Goal: Information Seeking & Learning: Learn about a topic

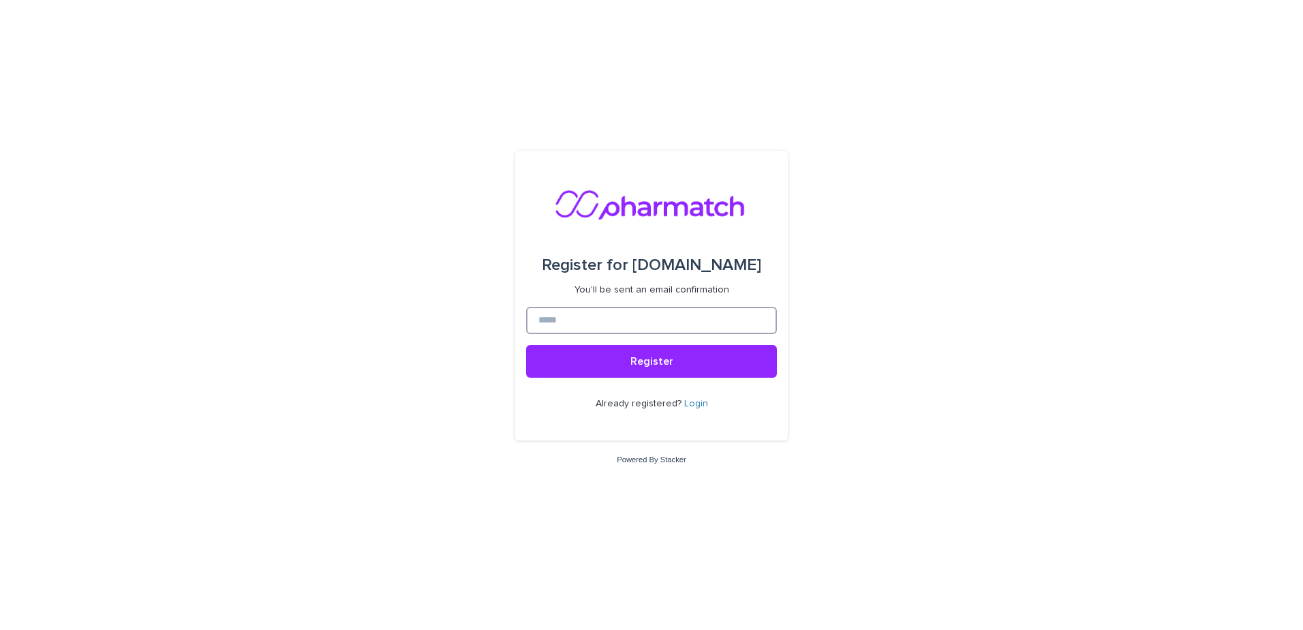
click at [617, 322] on input at bounding box center [651, 320] width 251 height 27
type input "**********"
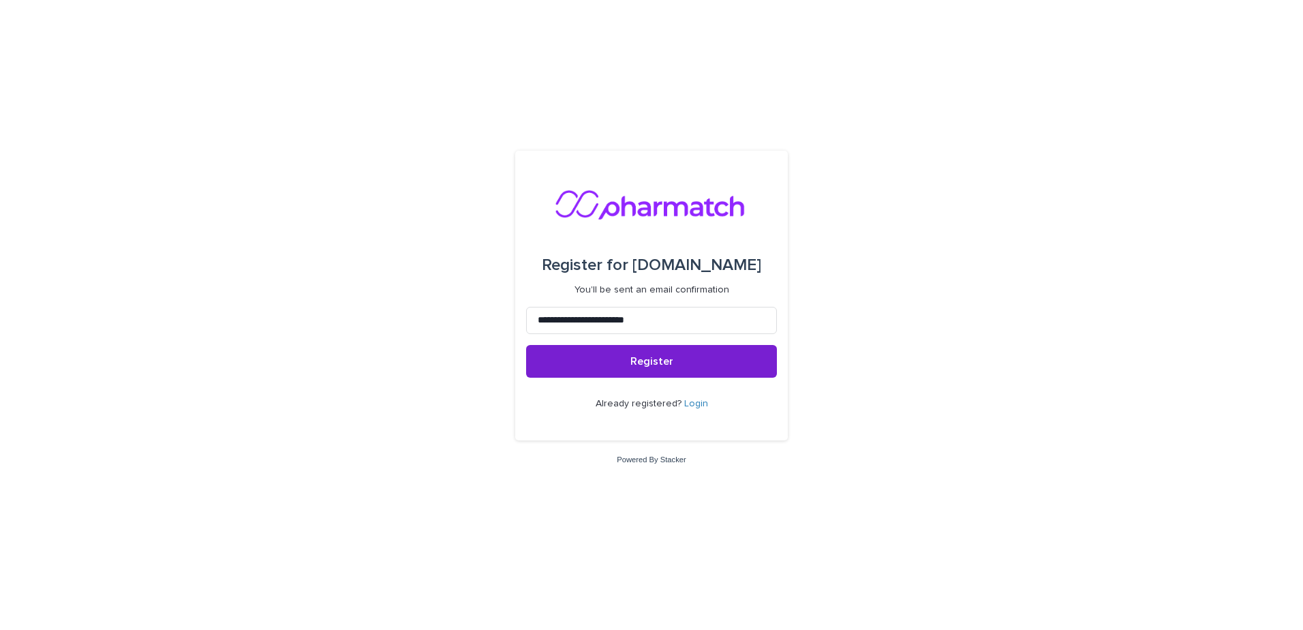
click at [601, 362] on button "Register" at bounding box center [651, 361] width 251 height 33
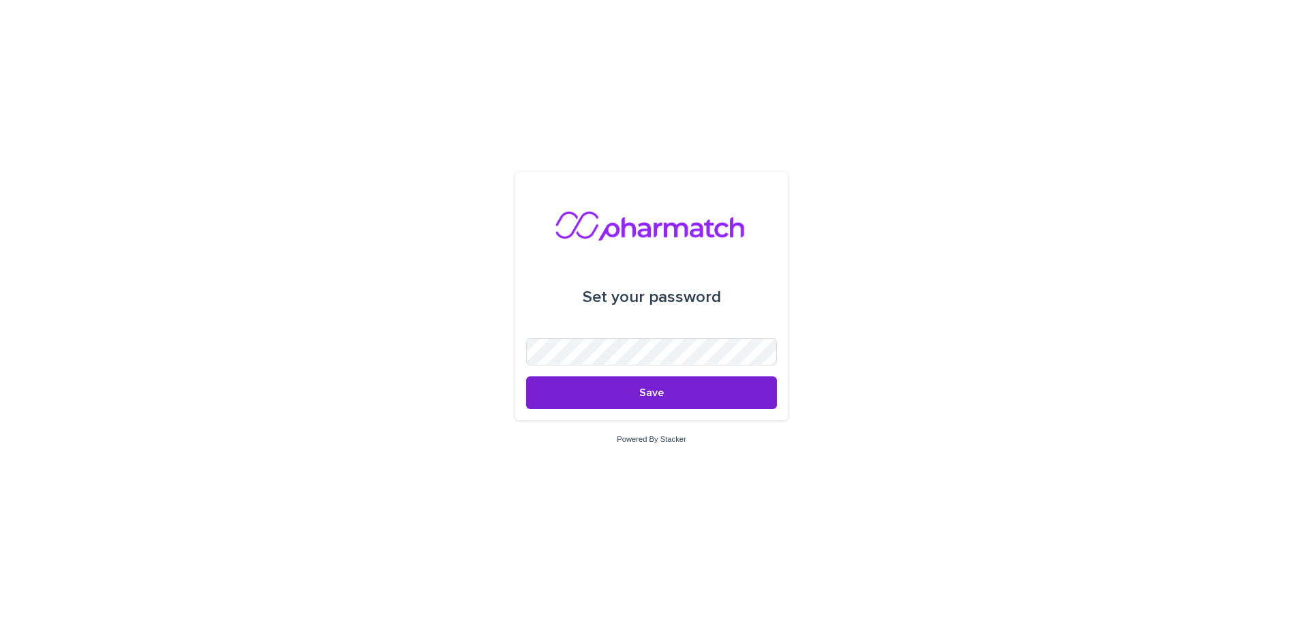
click at [727, 384] on button "Save" at bounding box center [651, 392] width 251 height 33
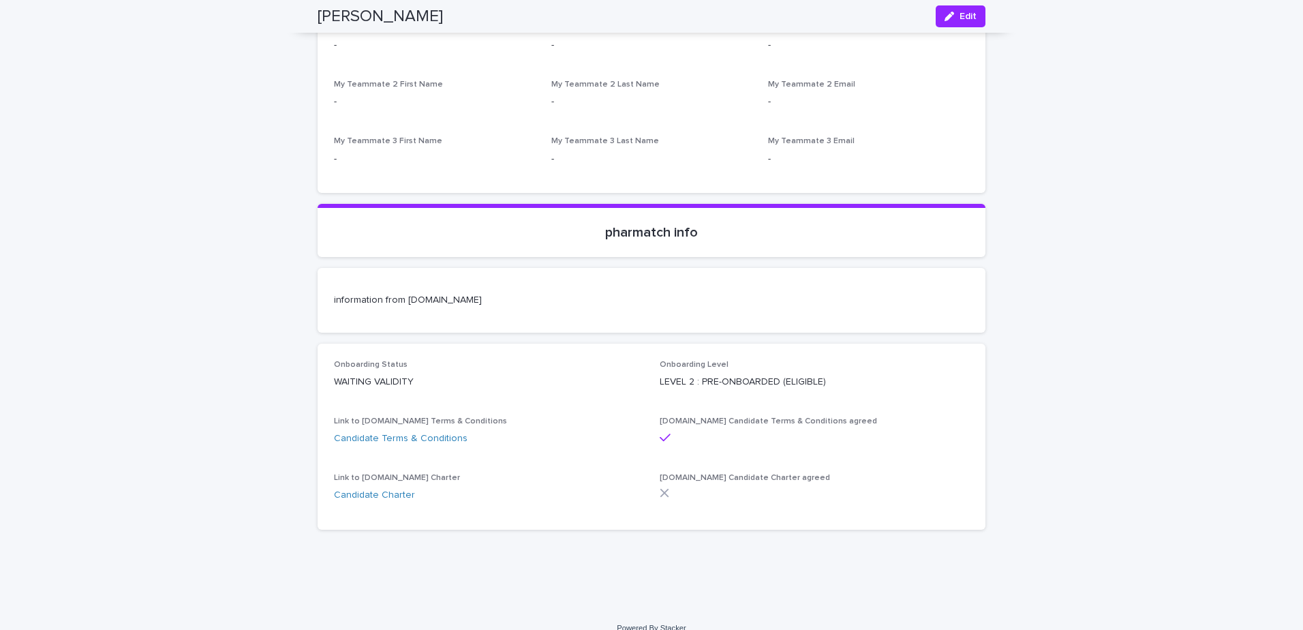
scroll to position [4005, 0]
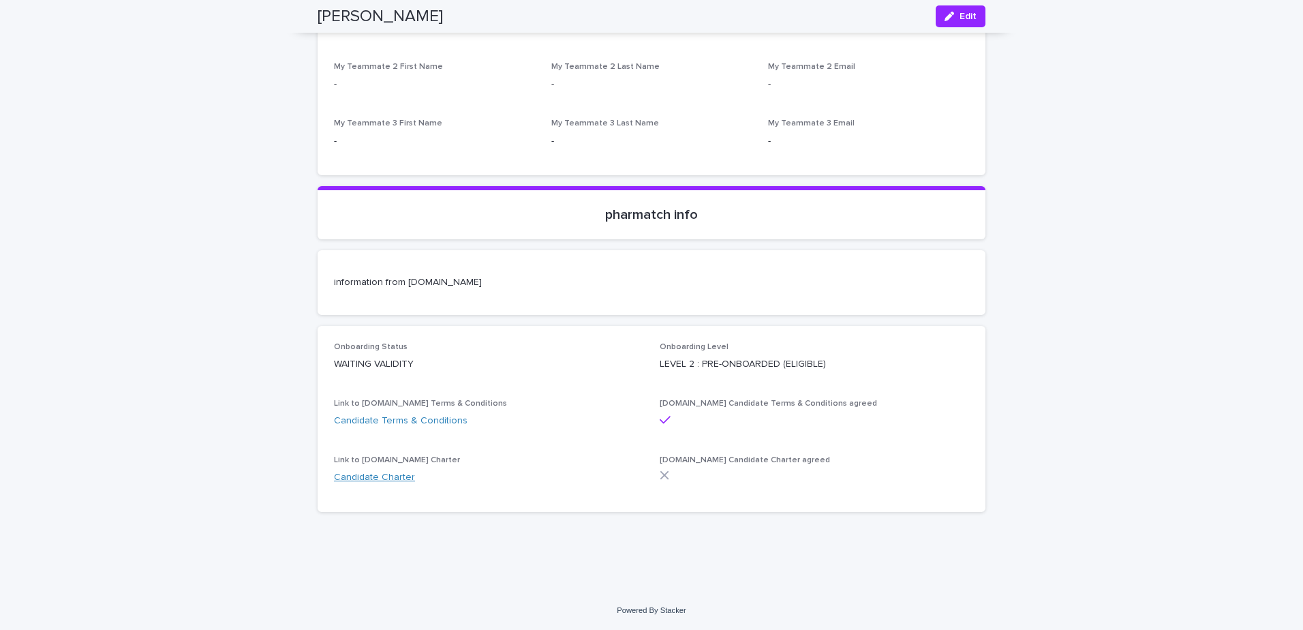
click at [352, 478] on link "Candidate Charter" at bounding box center [374, 477] width 81 height 10
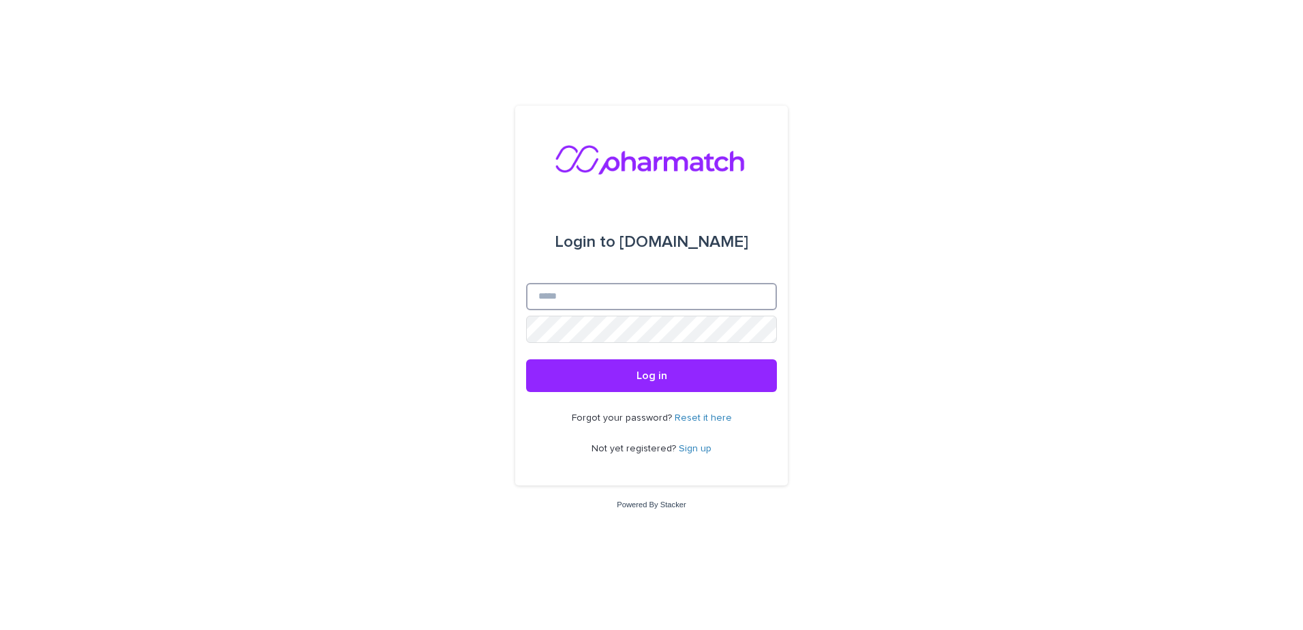
click at [574, 303] on input "Email" at bounding box center [651, 296] width 251 height 27
type input "**********"
click at [526, 359] on button "Log in" at bounding box center [651, 375] width 251 height 33
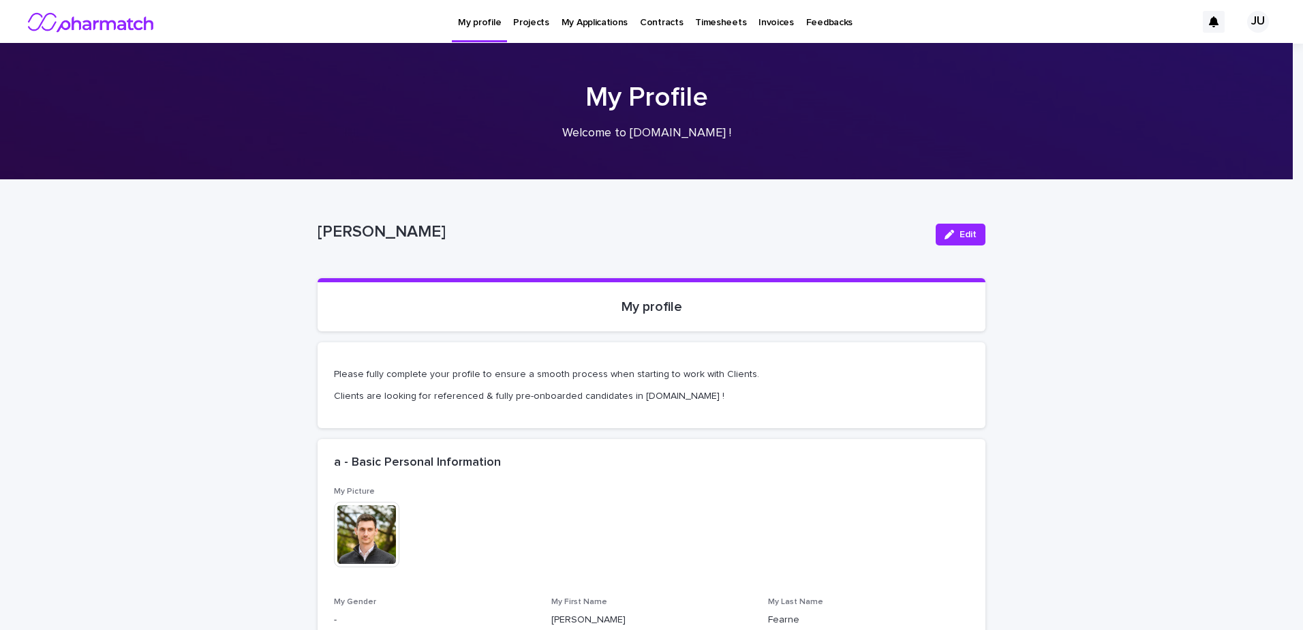
click at [528, 27] on p "Projects" at bounding box center [531, 14] width 36 height 29
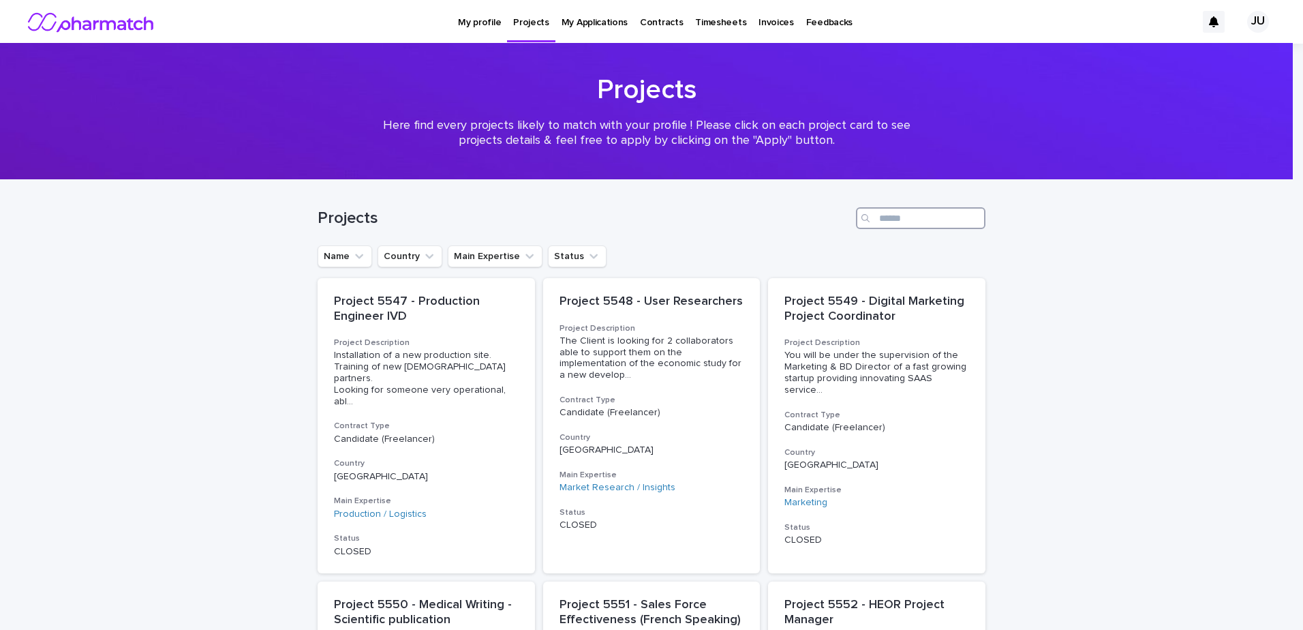
click at [917, 219] on input "Search" at bounding box center [921, 218] width 130 height 22
type input "***"
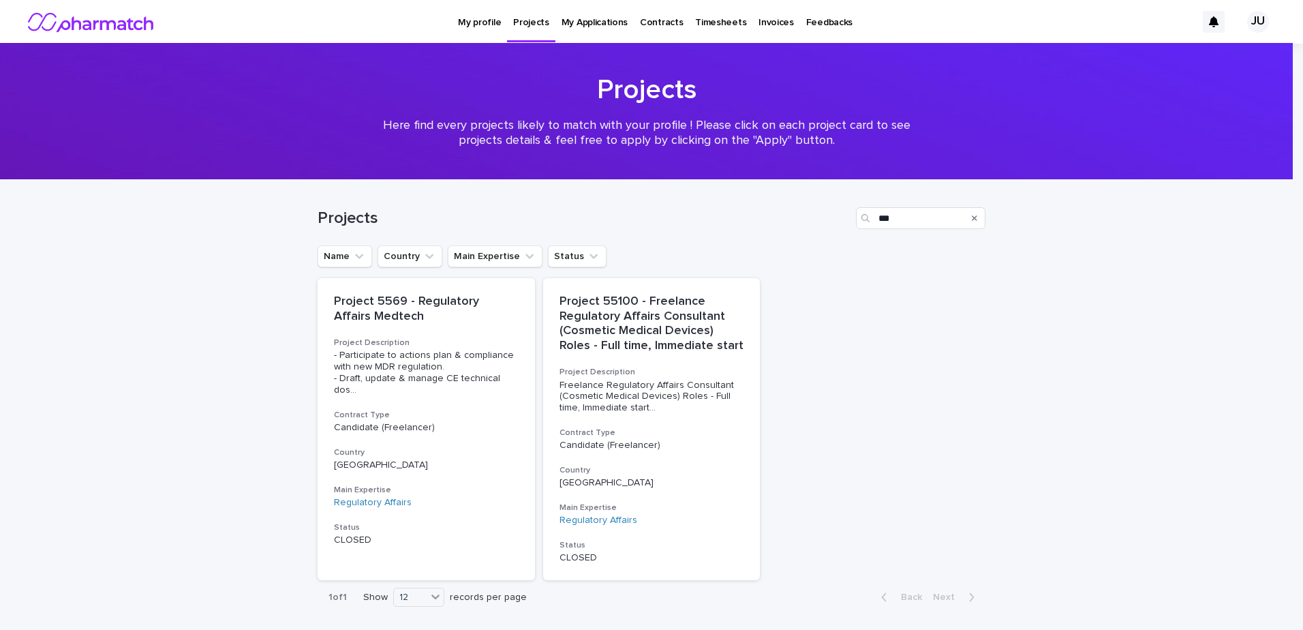
click at [547, 26] on div "Projects" at bounding box center [531, 14] width 48 height 29
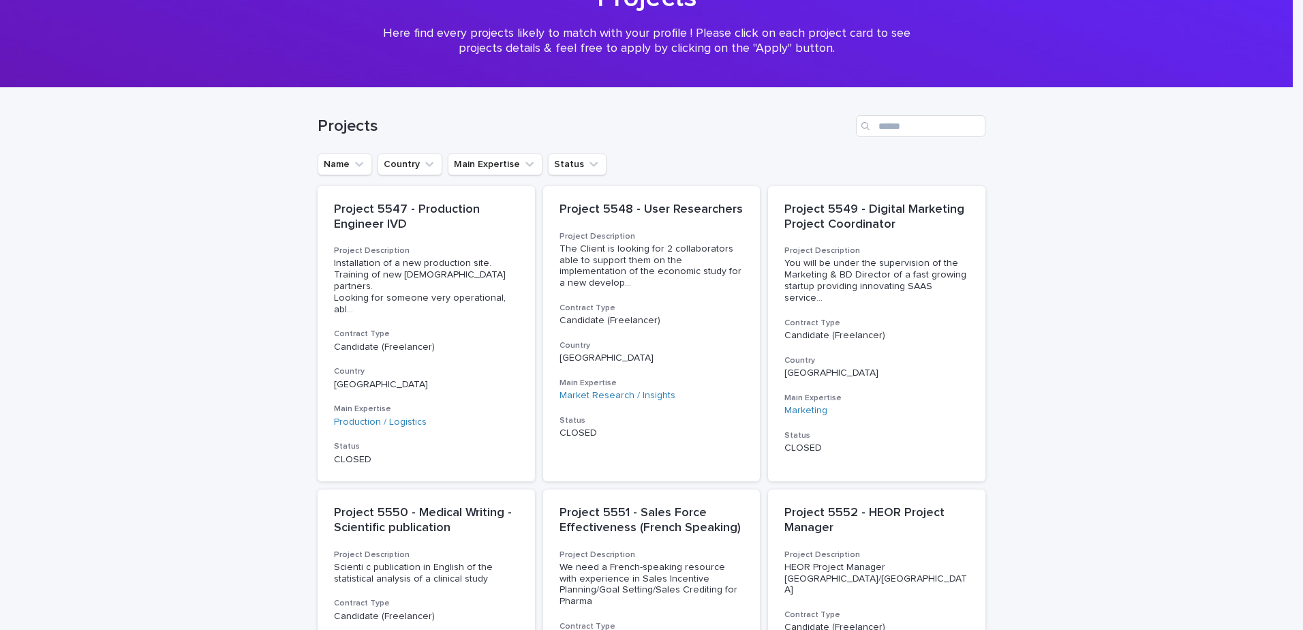
scroll to position [68, 0]
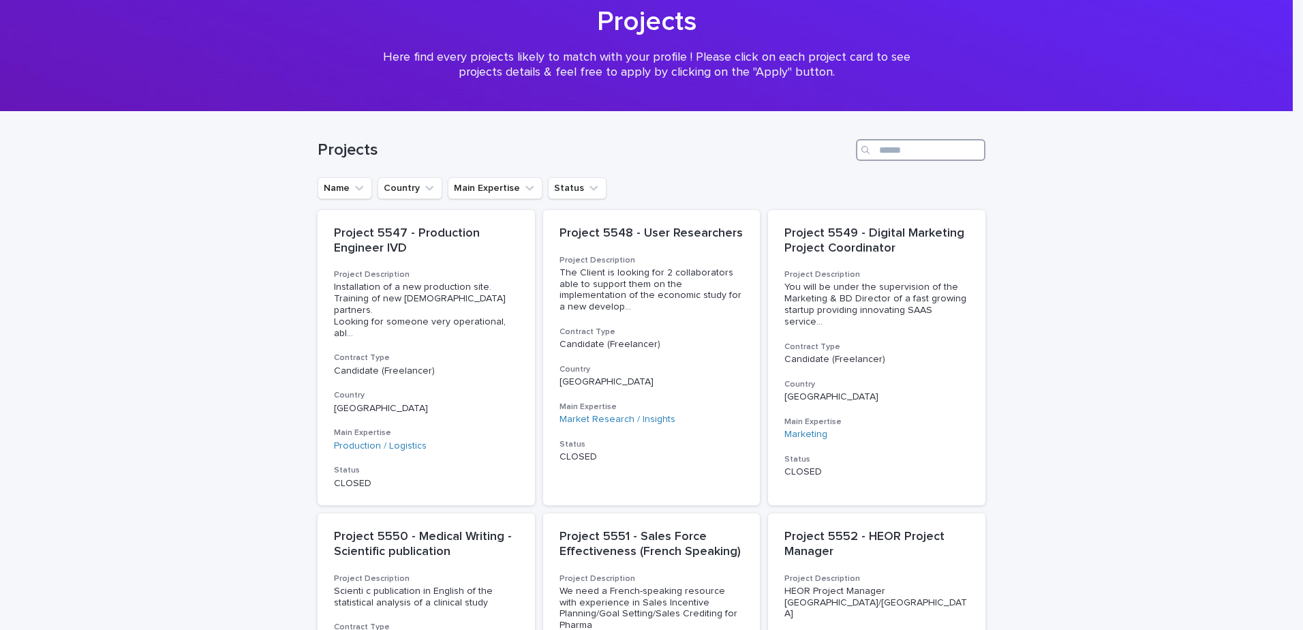
click at [913, 142] on input "Search" at bounding box center [921, 150] width 130 height 22
type input "**********"
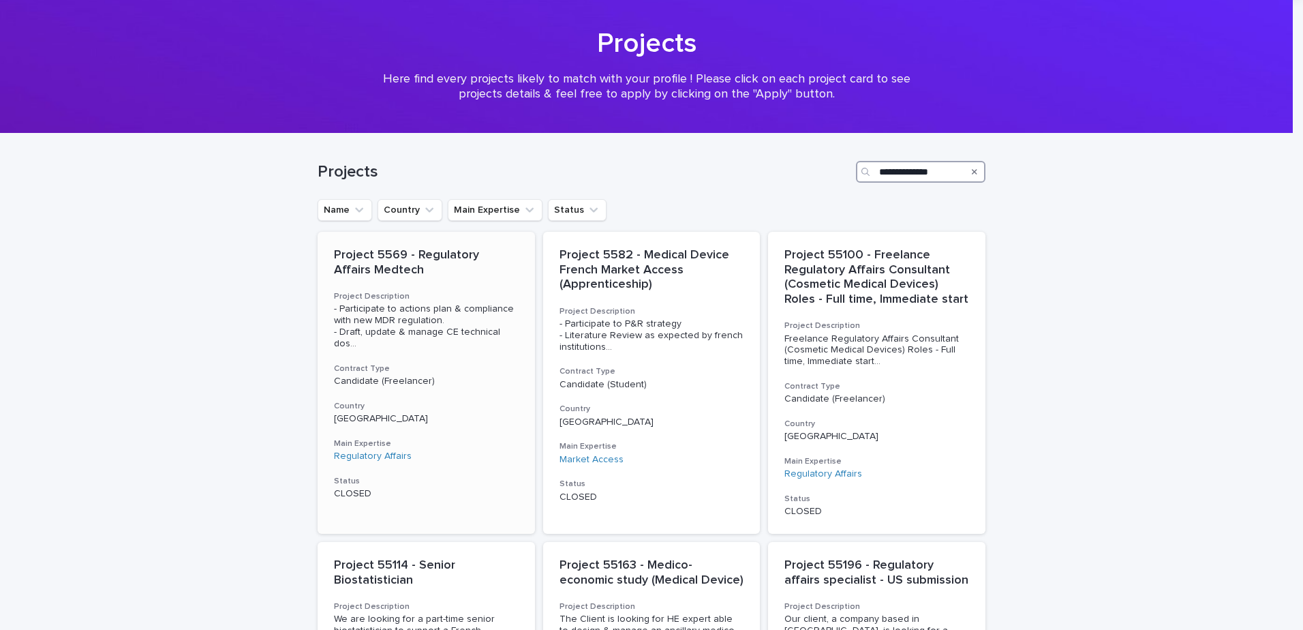
scroll to position [68, 0]
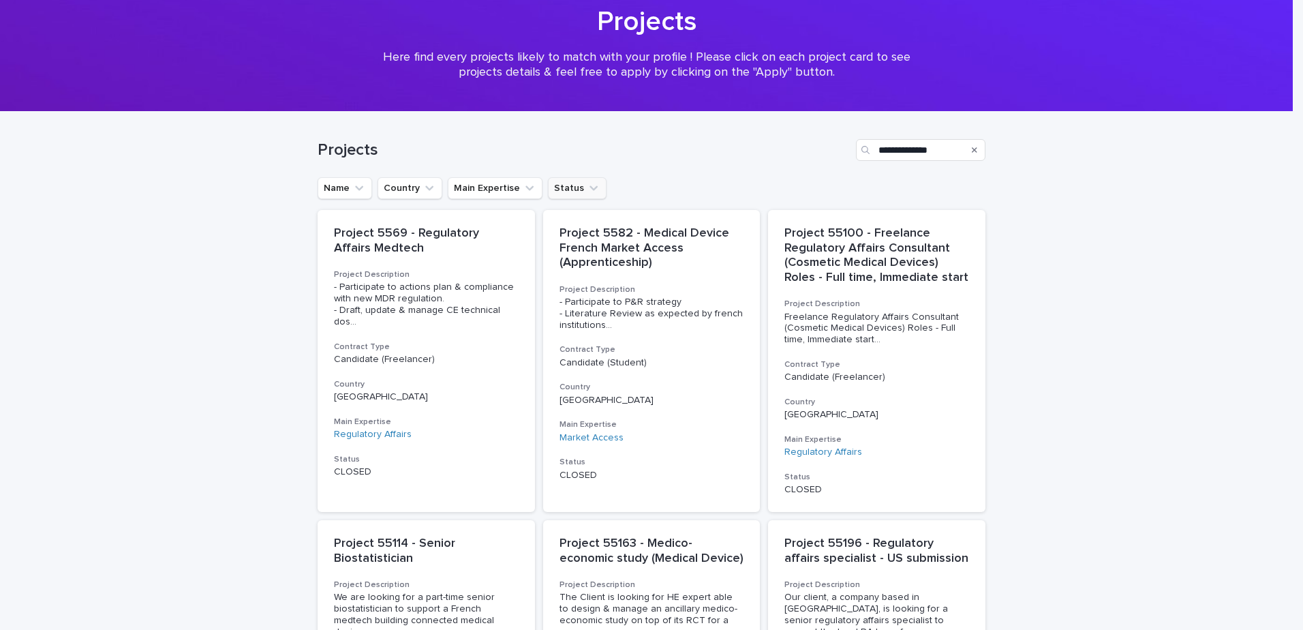
click at [581, 196] on button "Status" at bounding box center [577, 188] width 59 height 22
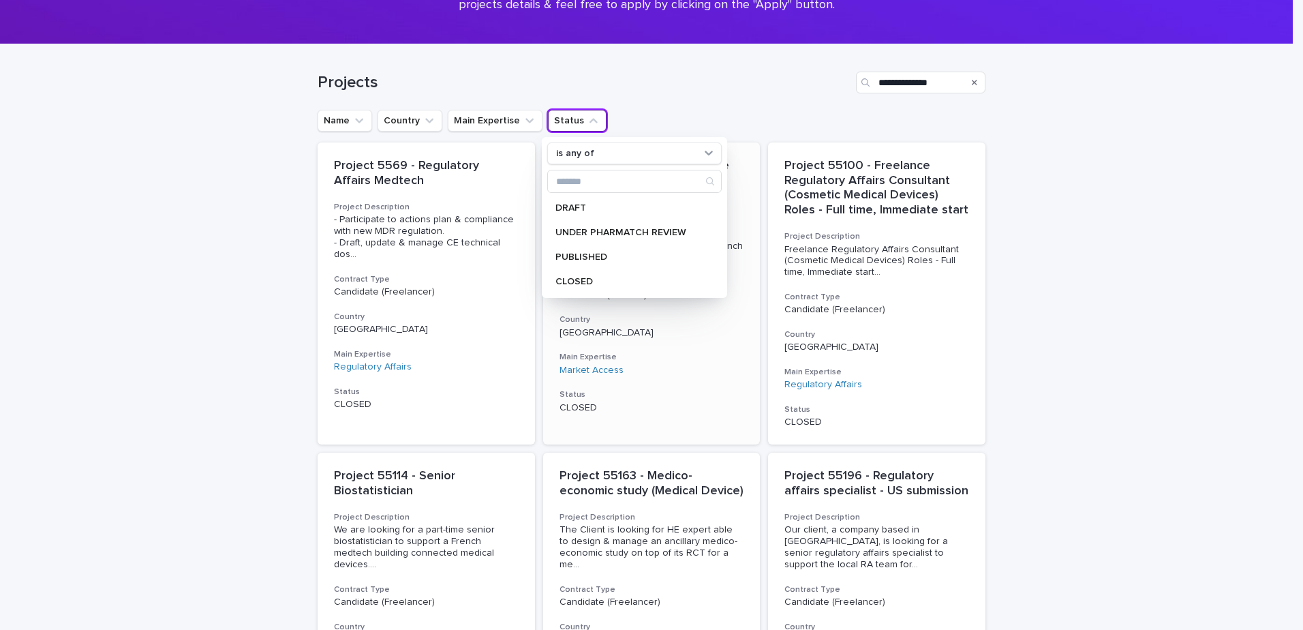
scroll to position [136, 0]
click at [587, 257] on p "PUBLISHED" at bounding box center [627, 257] width 144 height 10
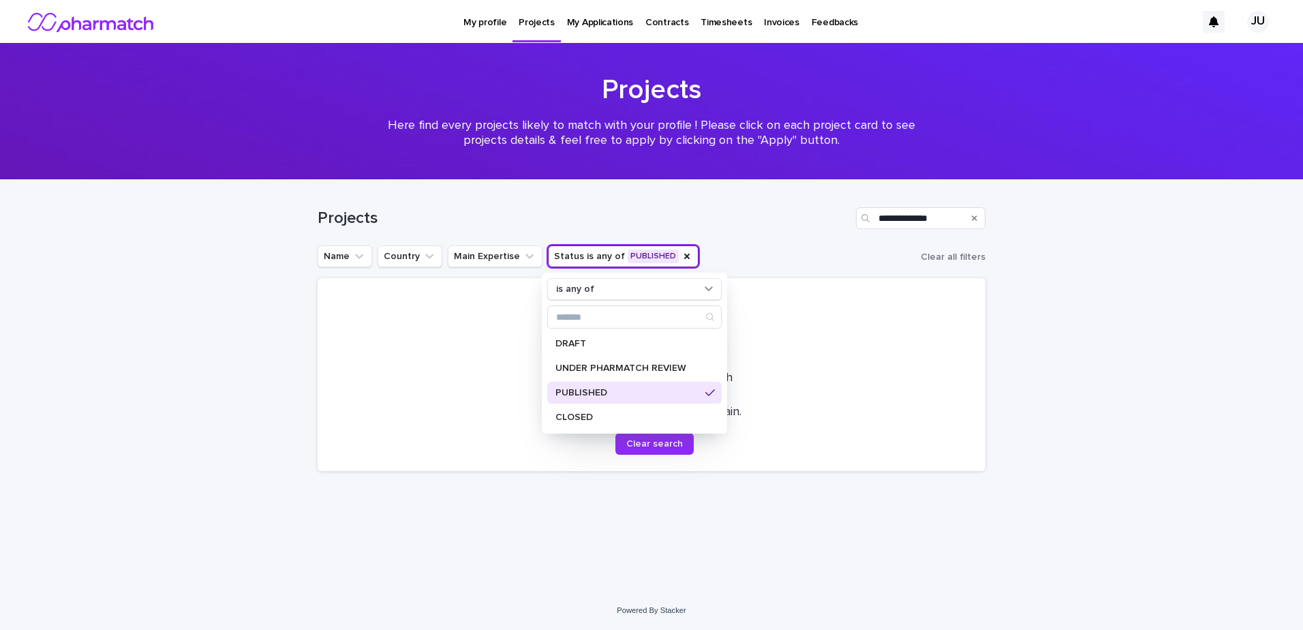
click at [1034, 329] on div "**********" at bounding box center [651, 385] width 1303 height 411
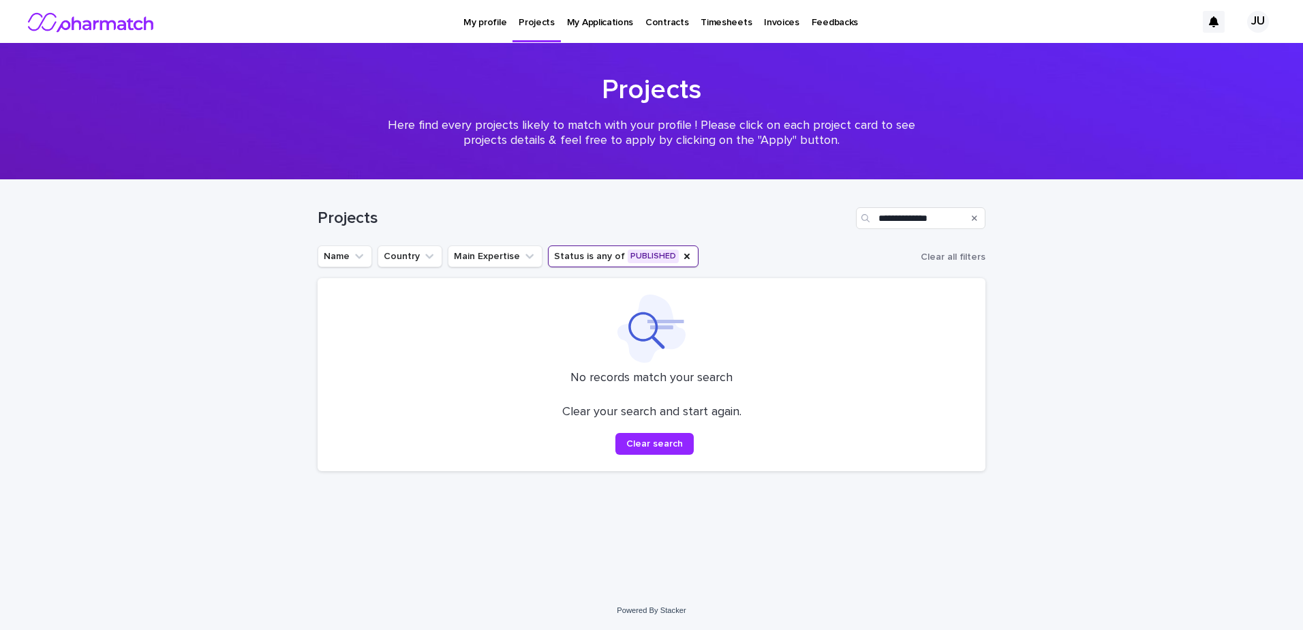
click at [970, 212] on div "Search" at bounding box center [975, 218] width 22 height 22
drag, startPoint x: 964, startPoint y: 247, endPoint x: 960, endPoint y: 259, distance: 12.3
click at [964, 251] on button "Clear all filters" at bounding box center [950, 257] width 70 height 20
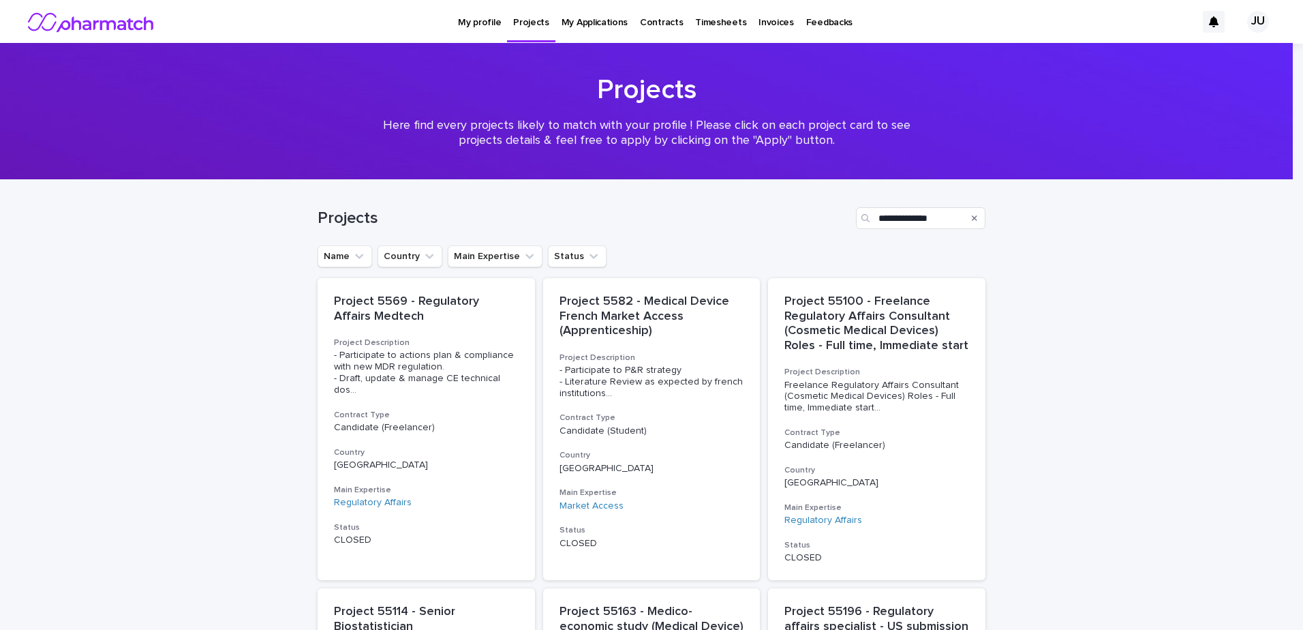
click at [960, 259] on div "Name Country Main Expertise Status" at bounding box center [652, 256] width 668 height 22
click at [590, 255] on icon "Status" at bounding box center [594, 256] width 8 height 5
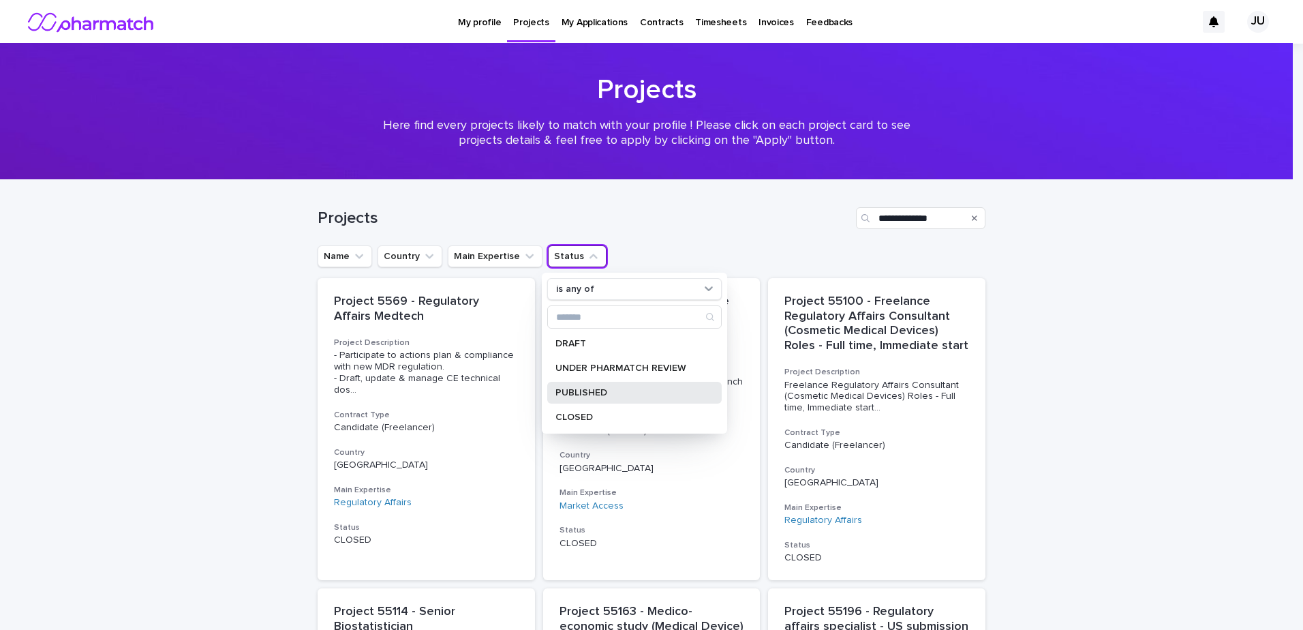
click at [607, 391] on p "PUBLISHED" at bounding box center [627, 393] width 144 height 10
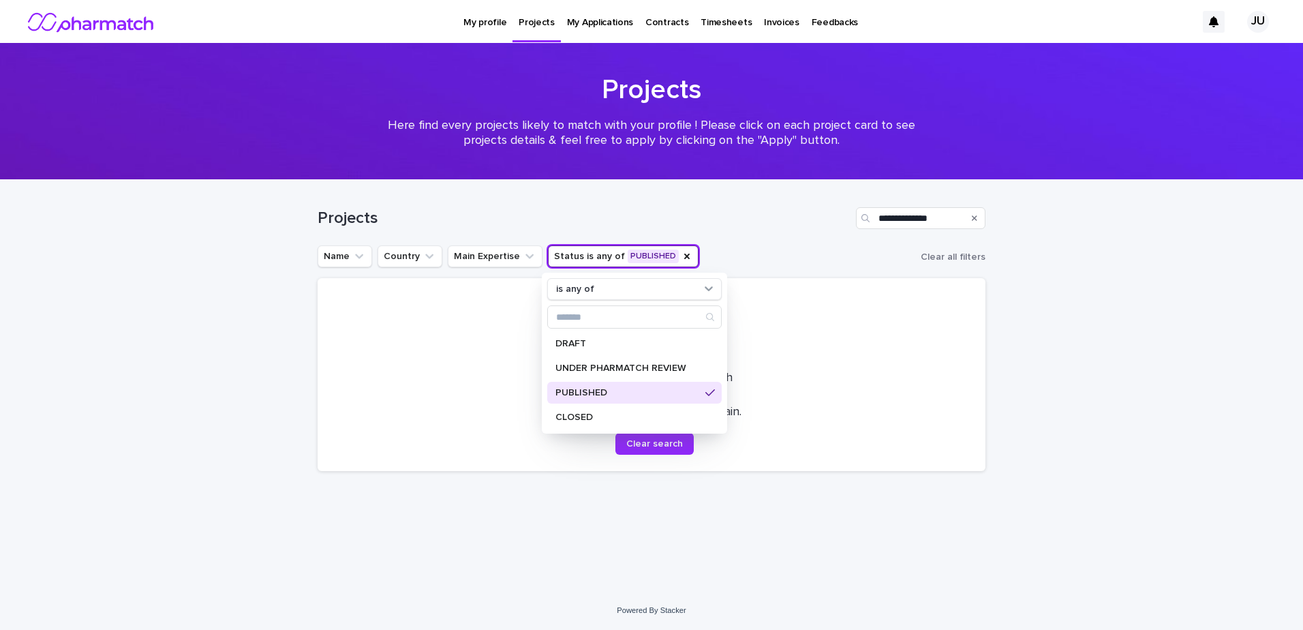
click at [254, 304] on div "**********" at bounding box center [651, 385] width 1303 height 411
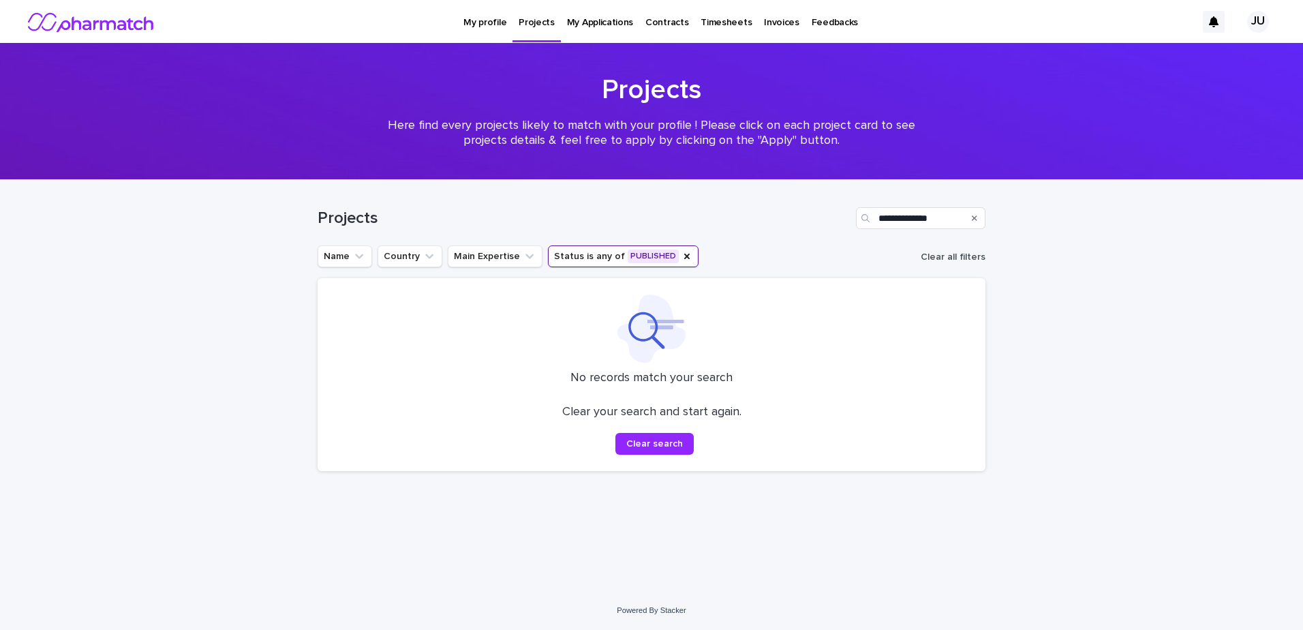
click at [964, 254] on span "Clear all filters" at bounding box center [953, 257] width 65 height 10
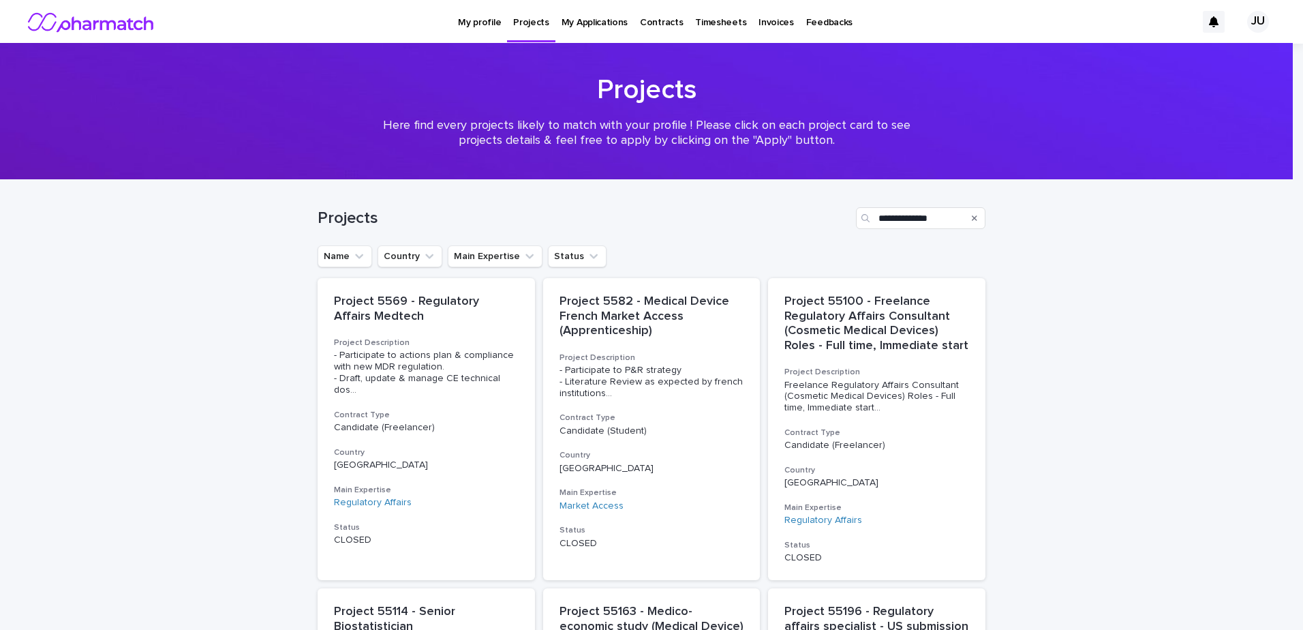
drag, startPoint x: 1071, startPoint y: 329, endPoint x: 1033, endPoint y: 179, distance: 154.1
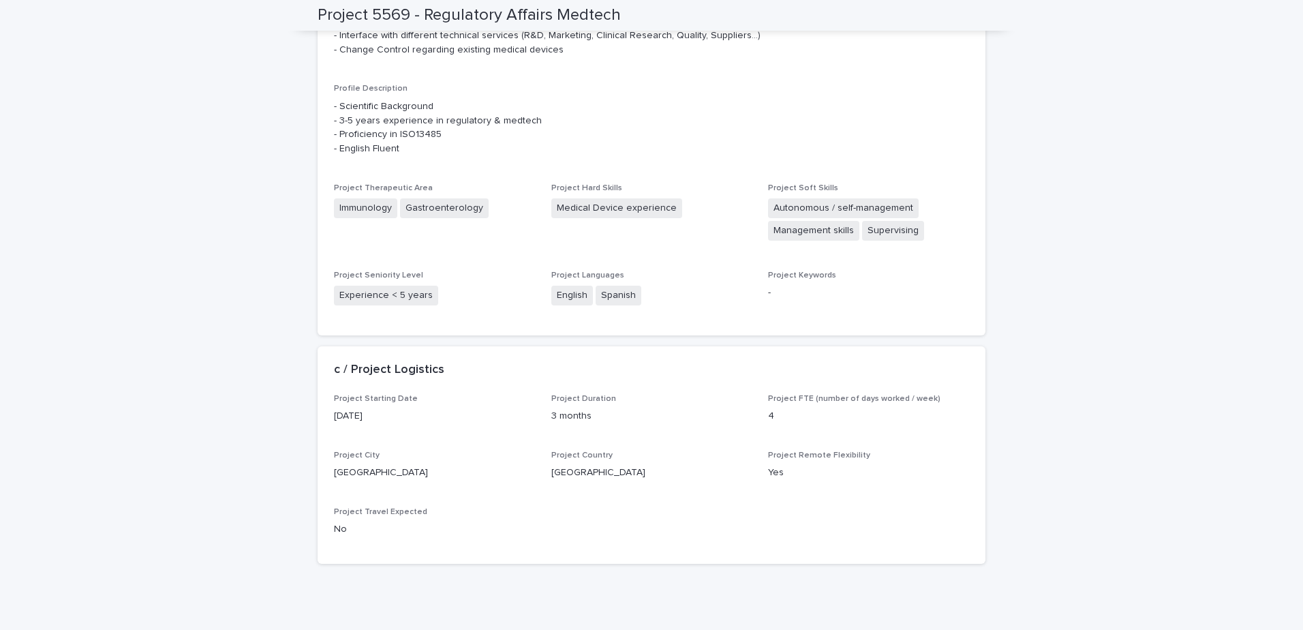
scroll to position [545, 0]
